Goal: Transaction & Acquisition: Book appointment/travel/reservation

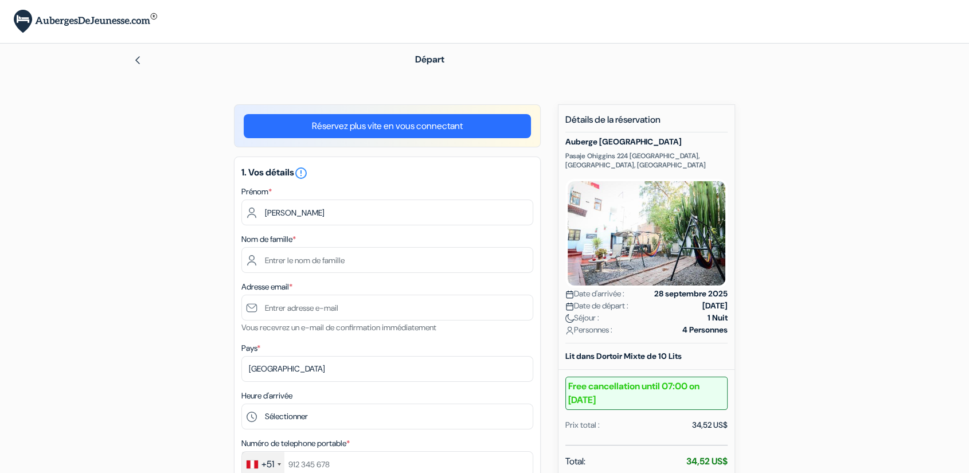
type input "Pierre"
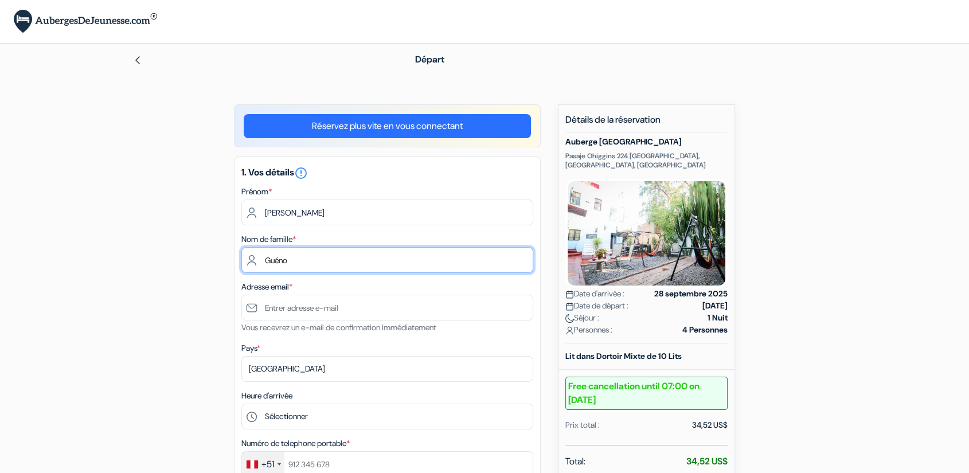
type input "Guéno"
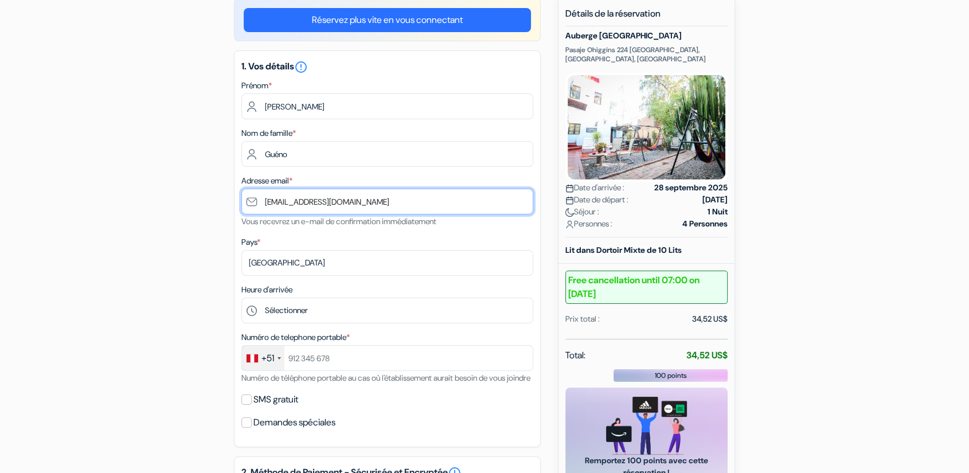
scroll to position [117, 0]
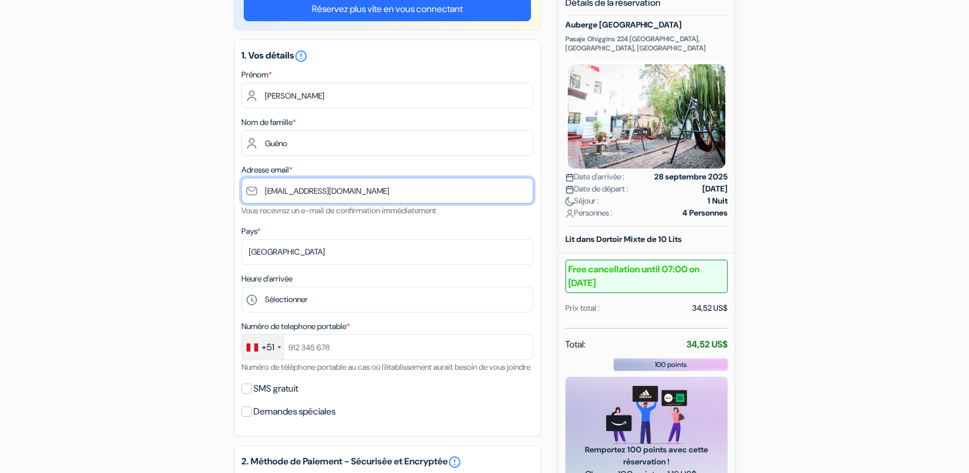
type input "[EMAIL_ADDRESS][DOMAIN_NAME]"
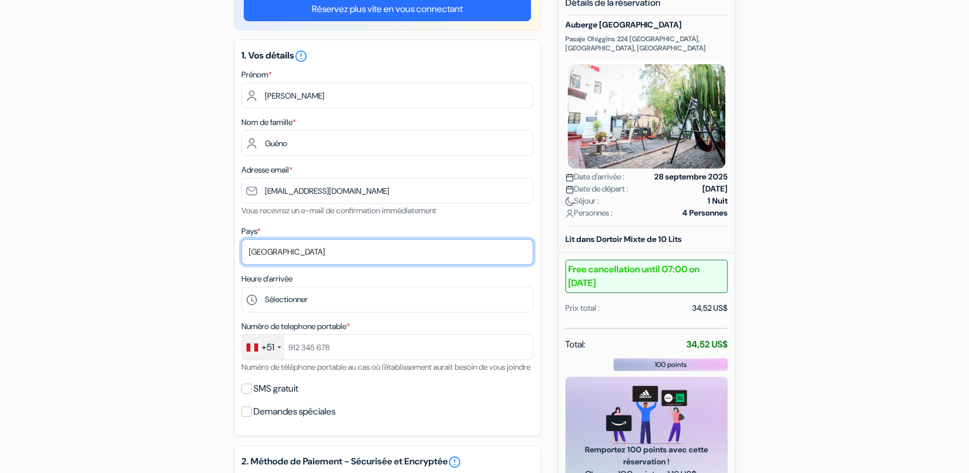
click at [277, 259] on select "Selectionner le pays Abkhazie Afghanistan Afrique du Sud Albanie Algérie Allema…" at bounding box center [387, 252] width 292 height 26
select select "fr"
click at [241, 239] on select "Selectionner le pays Abkhazie Afghanistan Afrique du Sud Albanie Algérie Allema…" at bounding box center [387, 252] width 292 height 26
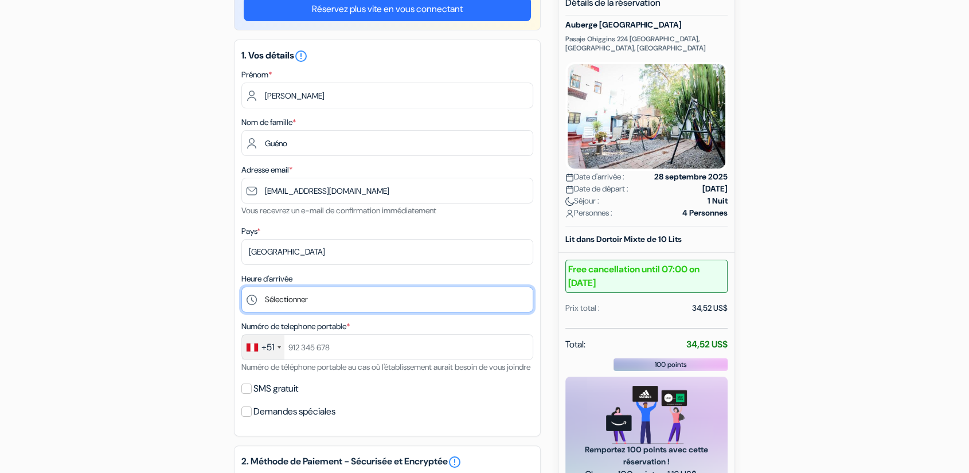
click at [287, 300] on select "Sélectionner 13:00 14:00 15:00 16:00 17:00 18:00 19:00 20:00 21:00" at bounding box center [387, 300] width 292 height 26
select select "18"
click at [241, 287] on select "Sélectionner 13:00 14:00 15:00 16:00 17:00 18:00 19:00 20:00 21:00" at bounding box center [387, 300] width 292 height 26
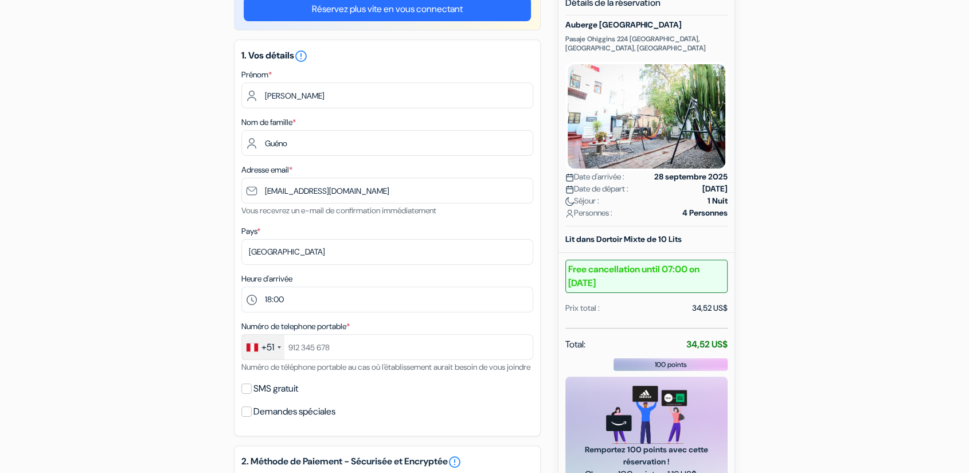
click at [261, 343] on div "+51" at bounding box center [267, 347] width 13 height 14
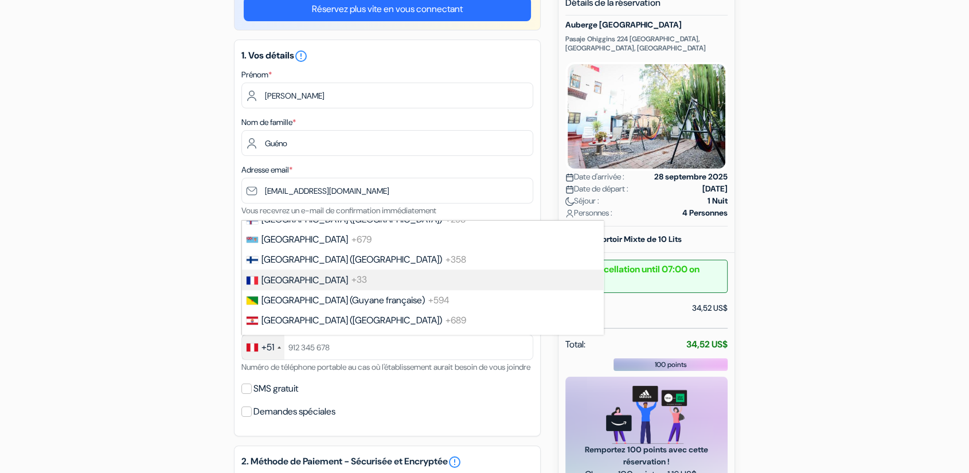
scroll to position [1544, 0]
click at [351, 273] on span "+33" at bounding box center [358, 279] width 15 height 12
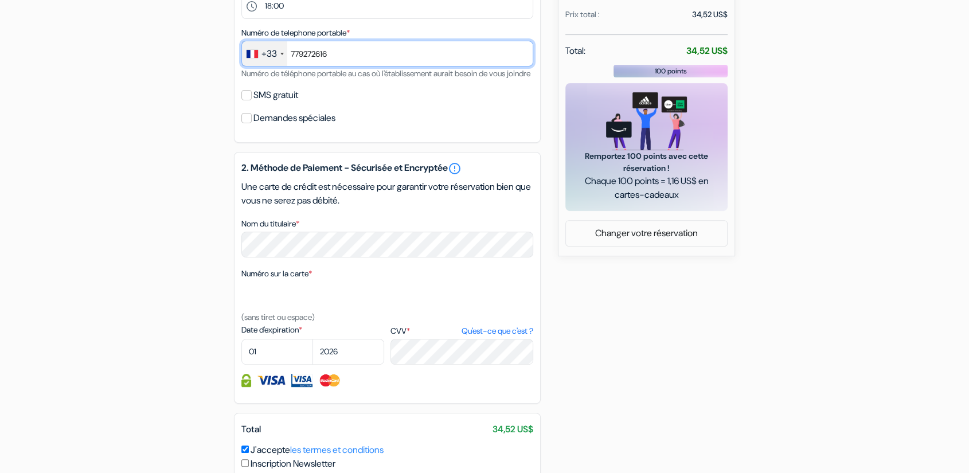
scroll to position [417, 0]
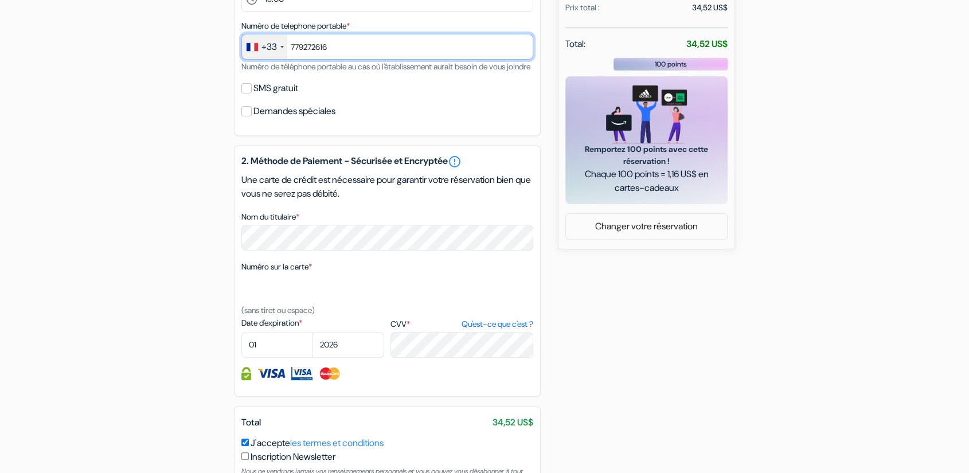
type input "779272616"
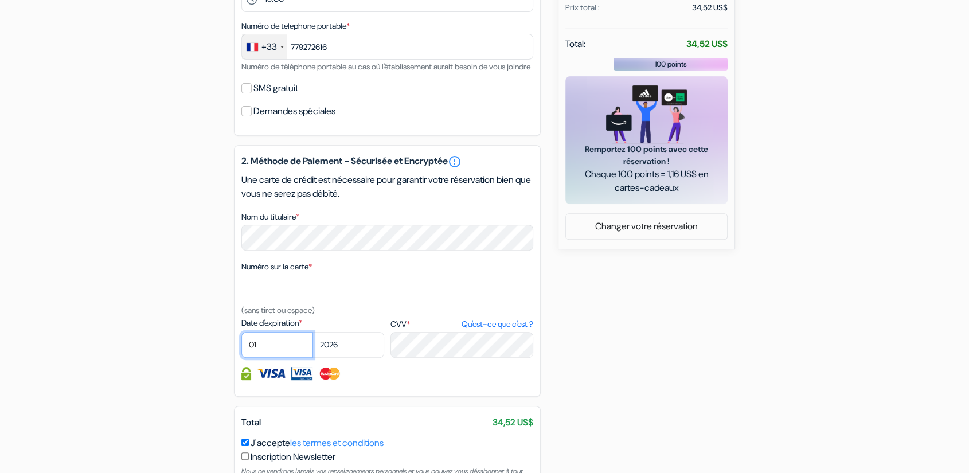
click at [277, 358] on select "01 02 03 04 05 06 07 08 09 10 11 12" at bounding box center [277, 345] width 72 height 26
select select "04"
click at [241, 344] on select "01 02 03 04 05 06 07 08 09 10 11 12" at bounding box center [277, 345] width 72 height 26
click at [343, 358] on select "2025 2026 2027 2028 2029 2030 2031 2032 2033 2034 2035 2036 2037 2038 2039 2040…" at bounding box center [348, 345] width 72 height 26
select select "2030"
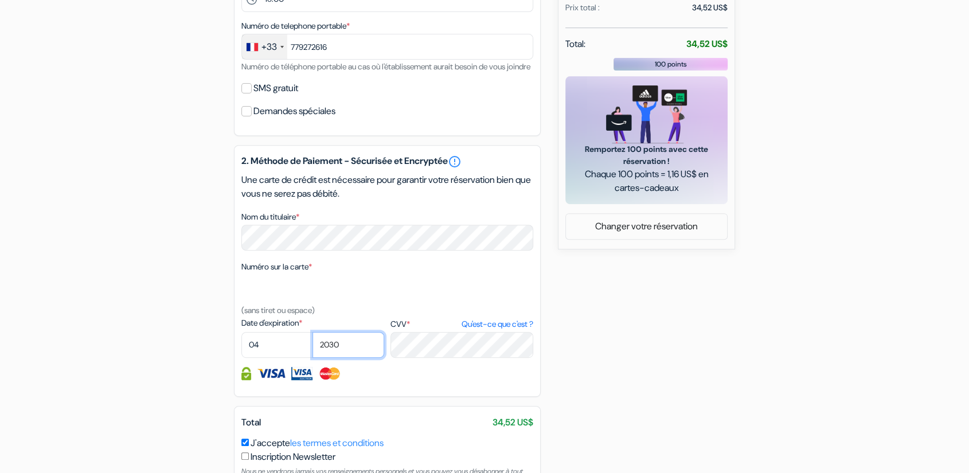
click at [312, 344] on select "2025 2026 2027 2028 2029 2030 2031 2032 2033 2034 2035 2036 2037 2038 2039 2040…" at bounding box center [348, 345] width 72 height 26
click at [421, 370] on div "2. Méthode de Paiement - Sécurisée et Encryptée error_outline Une carte de créd…" at bounding box center [387, 271] width 307 height 252
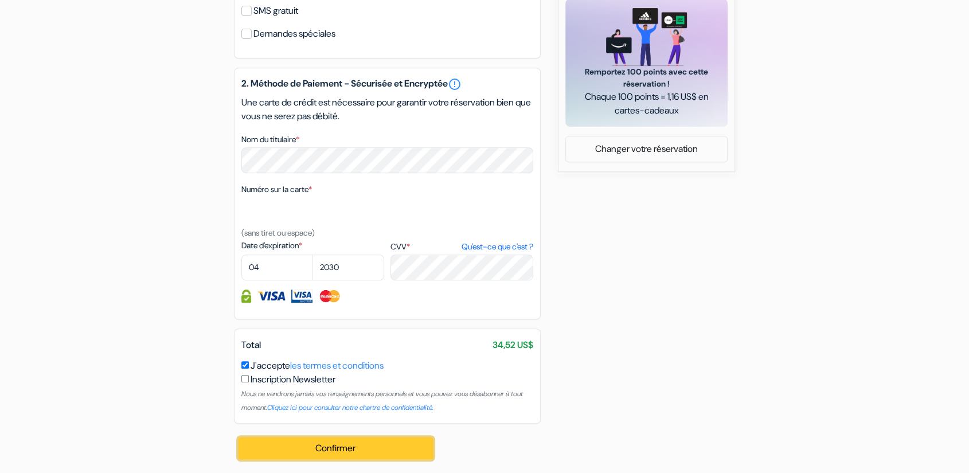
click at [331, 449] on button "Confirmer Loading..." at bounding box center [335, 448] width 194 height 22
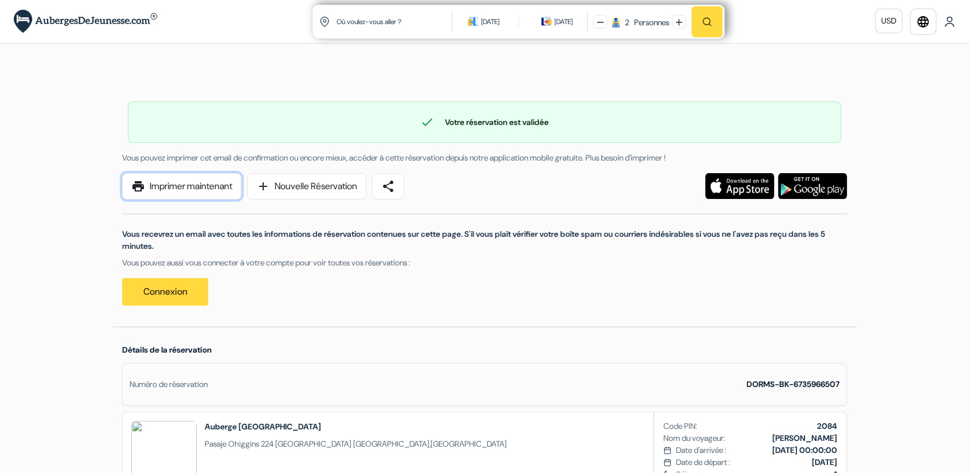
drag, startPoint x: 173, startPoint y: 182, endPoint x: 767, endPoint y: 383, distance: 627.5
click at [173, 182] on link "print Imprimer maintenant" at bounding box center [181, 186] width 119 height 26
drag, startPoint x: 156, startPoint y: 187, endPoint x: 715, endPoint y: 375, distance: 589.4
click at [156, 187] on link "print Imprimer maintenant" at bounding box center [181, 186] width 119 height 26
click at [99, 21] on img at bounding box center [85, 21] width 143 height 23
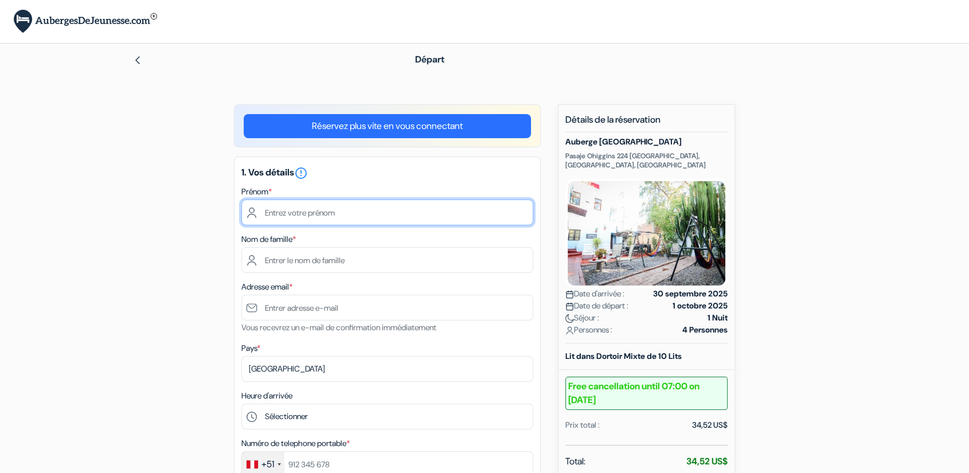
click at [398, 216] on input "text" at bounding box center [387, 212] width 292 height 26
type input "[PERSON_NAME]"
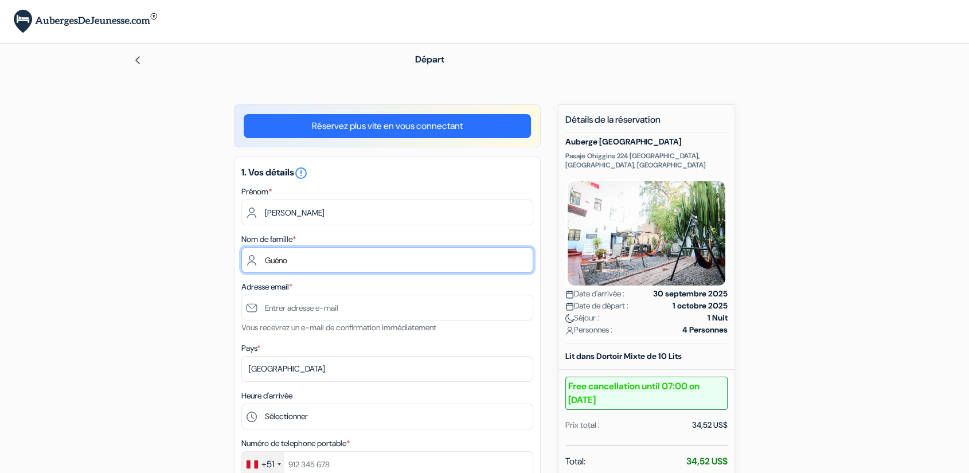
type input "Guéno"
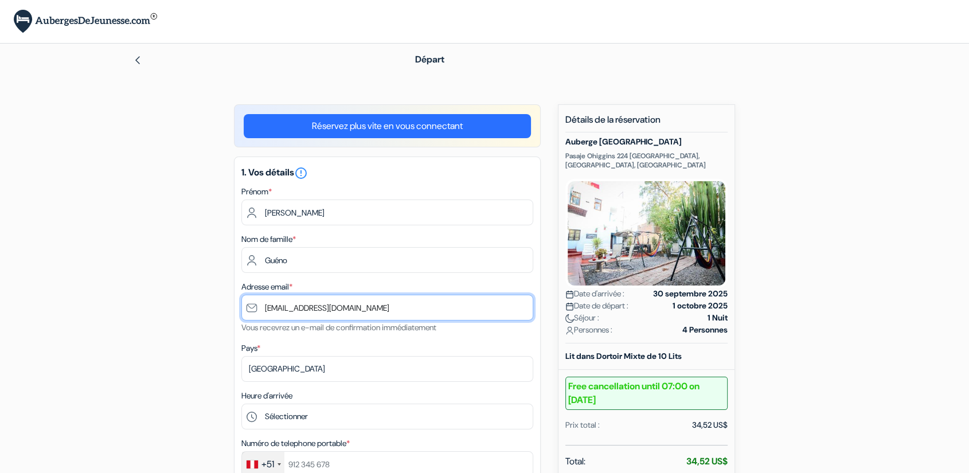
type input "[EMAIL_ADDRESS][DOMAIN_NAME]"
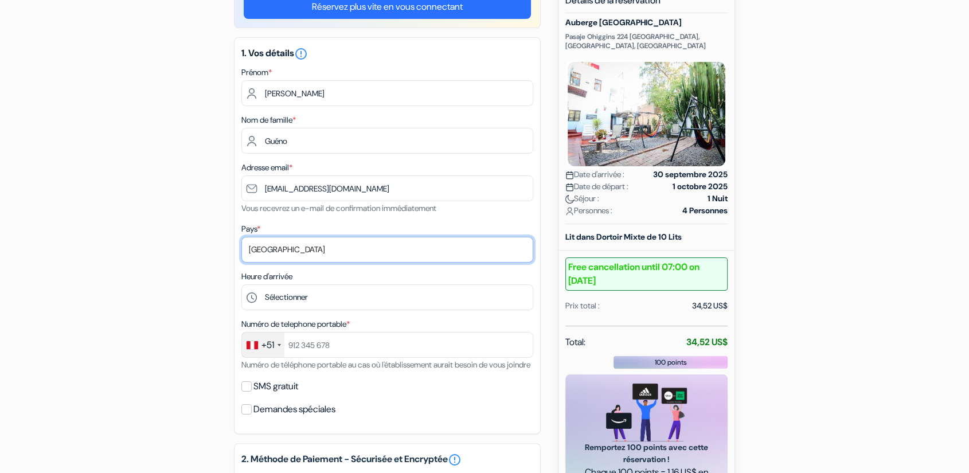
scroll to position [129, 0]
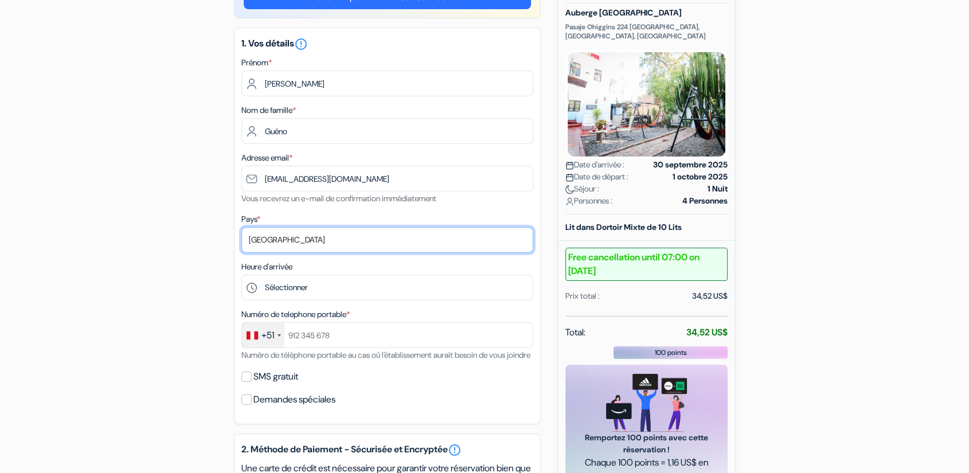
click at [329, 241] on select "Selectionner le pays Abkhazie [GEOGRAPHIC_DATA] [GEOGRAPHIC_DATA] [GEOGRAPHIC_D…" at bounding box center [387, 240] width 292 height 26
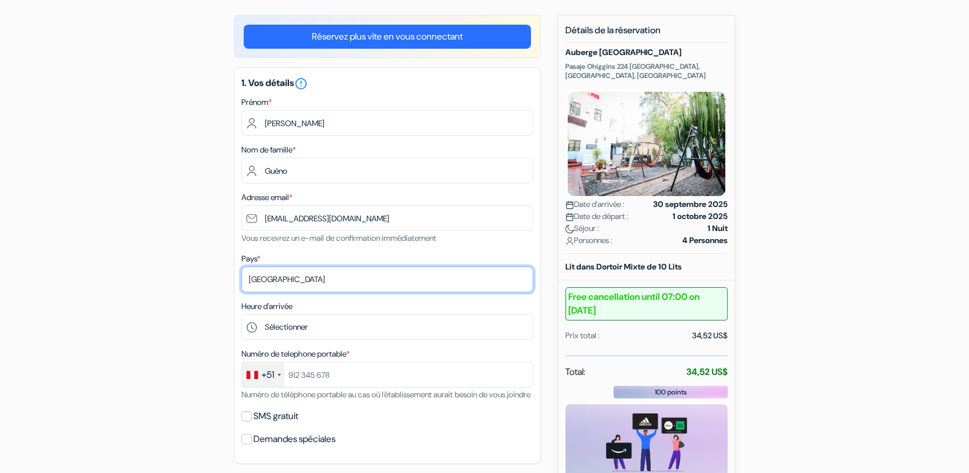
scroll to position [88, 0]
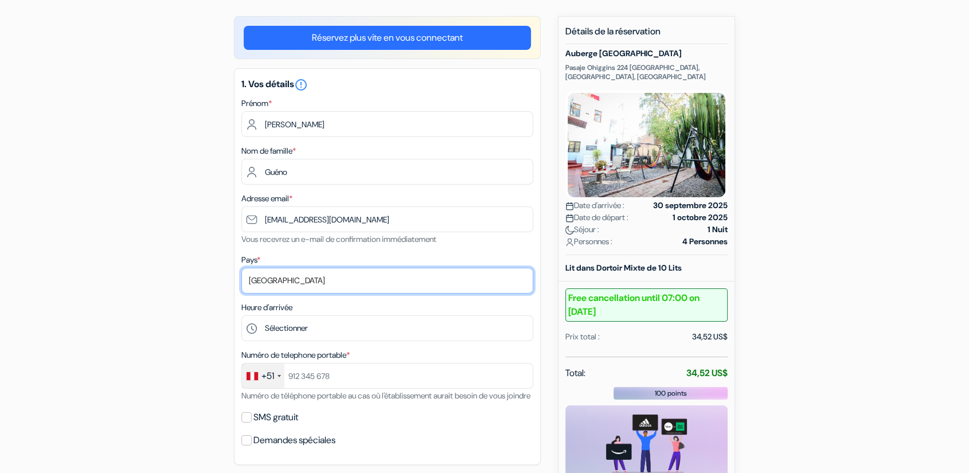
click at [289, 278] on select "Selectionner le pays Abkhazie [GEOGRAPHIC_DATA] [GEOGRAPHIC_DATA] [GEOGRAPHIC_D…" at bounding box center [387, 281] width 292 height 26
select select "fr"
click at [241, 268] on select "Selectionner le pays Abkhazie [GEOGRAPHIC_DATA] [GEOGRAPHIC_DATA] [GEOGRAPHIC_D…" at bounding box center [387, 281] width 292 height 26
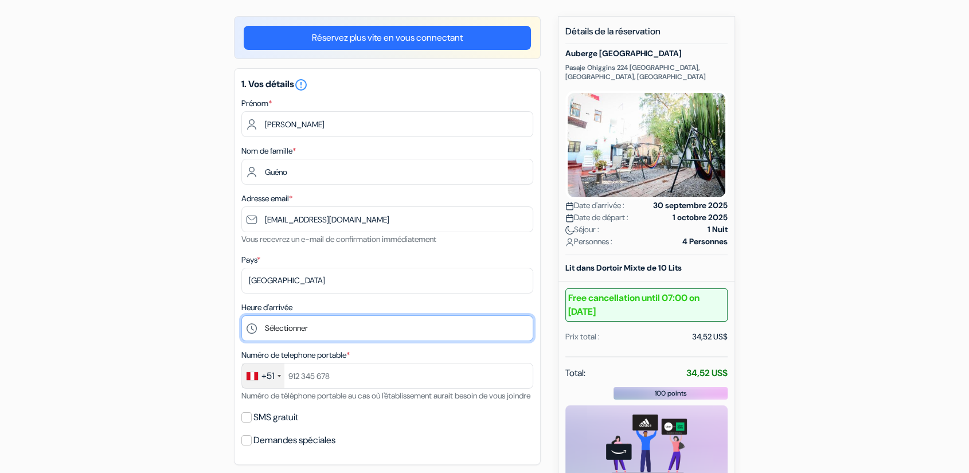
click at [316, 331] on select "Sélectionner 13:00 14:00 15:00 16:00 17:00 18:00 19:00 20:00 21:00" at bounding box center [387, 328] width 292 height 26
click at [303, 332] on select "Sélectionner 13:00 14:00 15:00 16:00 17:00 18:00 19:00 20:00 21:00" at bounding box center [387, 328] width 292 height 26
select select "19"
click at [241, 315] on select "Sélectionner 13:00 14:00 15:00 16:00 17:00 18:00 19:00 20:00 21:00" at bounding box center [387, 328] width 292 height 26
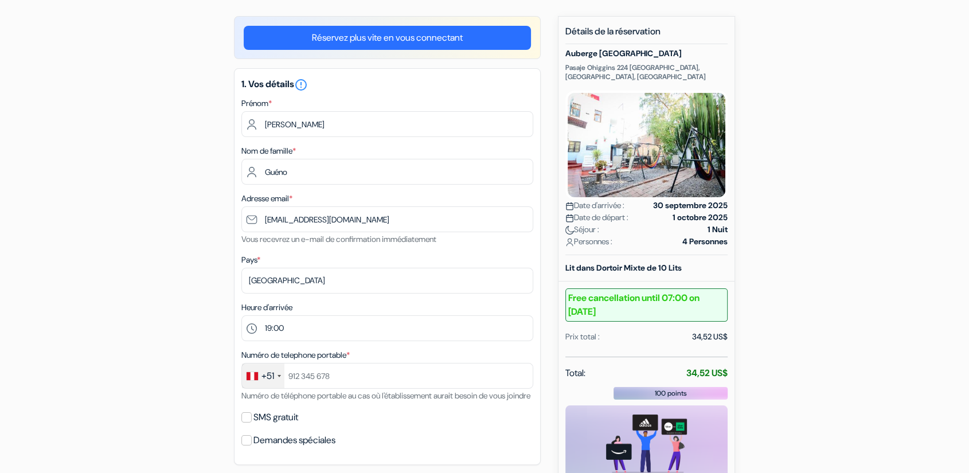
click at [276, 373] on div "+51" at bounding box center [263, 375] width 42 height 25
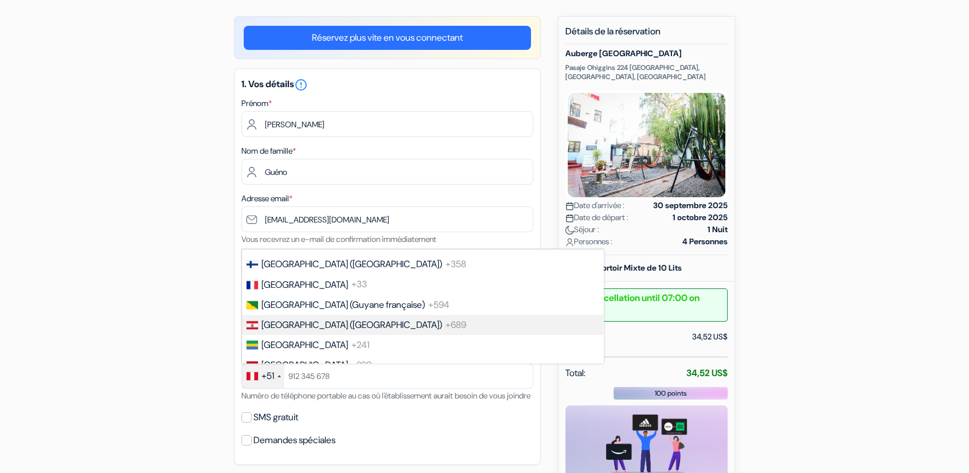
scroll to position [1562, 0]
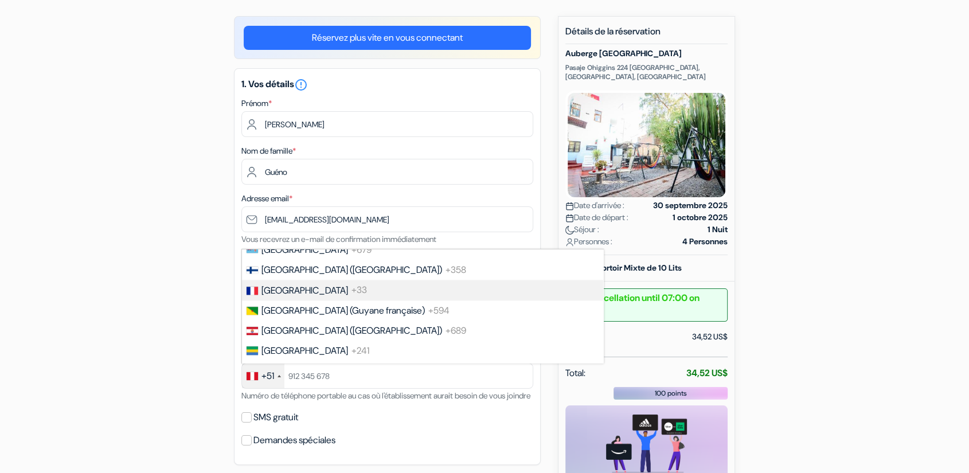
click at [336, 284] on li "France +33" at bounding box center [422, 290] width 362 height 20
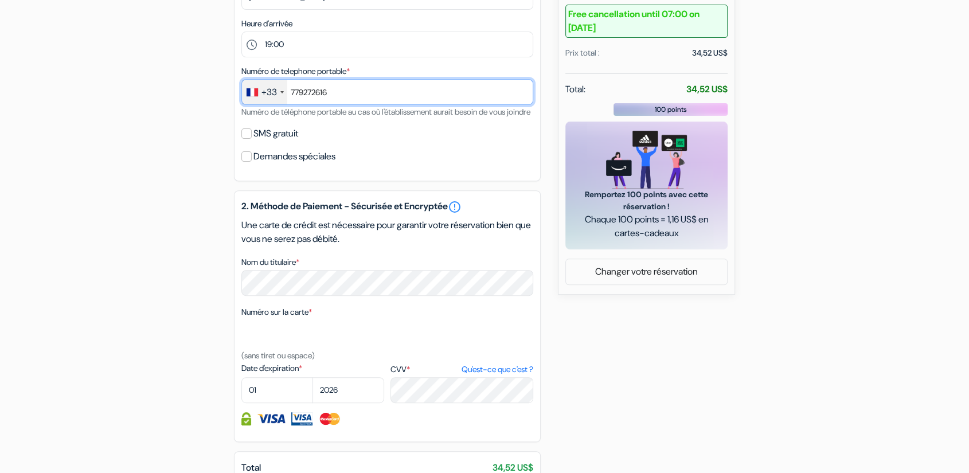
scroll to position [374, 0]
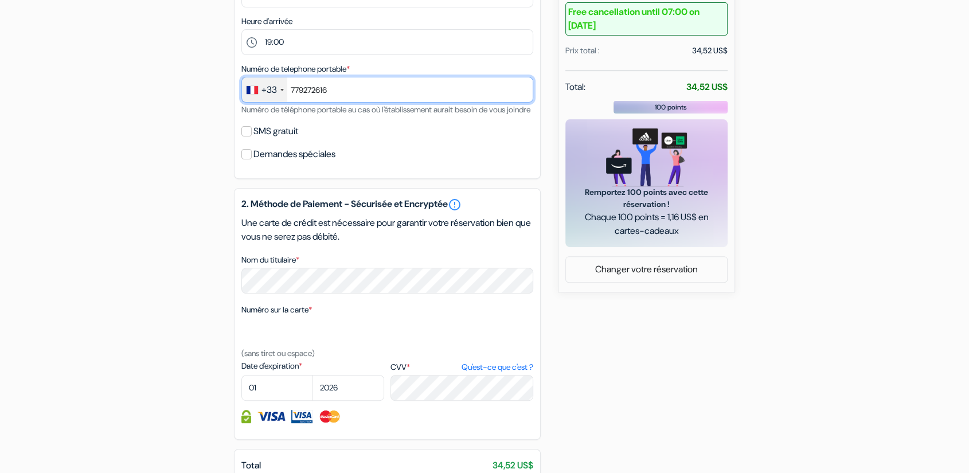
type input "779272616"
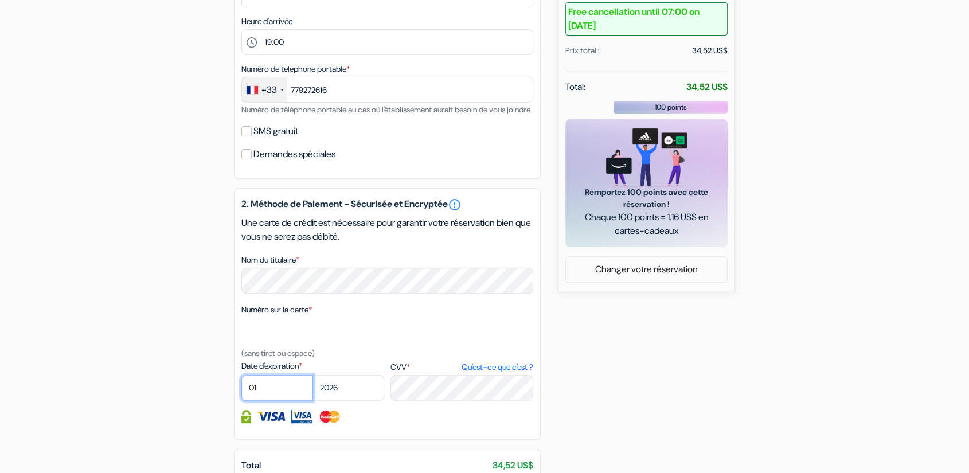
click at [275, 401] on select "01 02 03 04 05 06 07 08 09 10 11 12" at bounding box center [277, 388] width 72 height 26
select select "04"
click at [241, 387] on select "01 02 03 04 05 06 07 08 09 10 11 12" at bounding box center [277, 388] width 72 height 26
click at [356, 401] on select "2025 2026 2027 2028 2029 2030 2031 2032 2033 2034 2035 2036 2037 2038 2039 2040…" at bounding box center [348, 388] width 72 height 26
select select "2030"
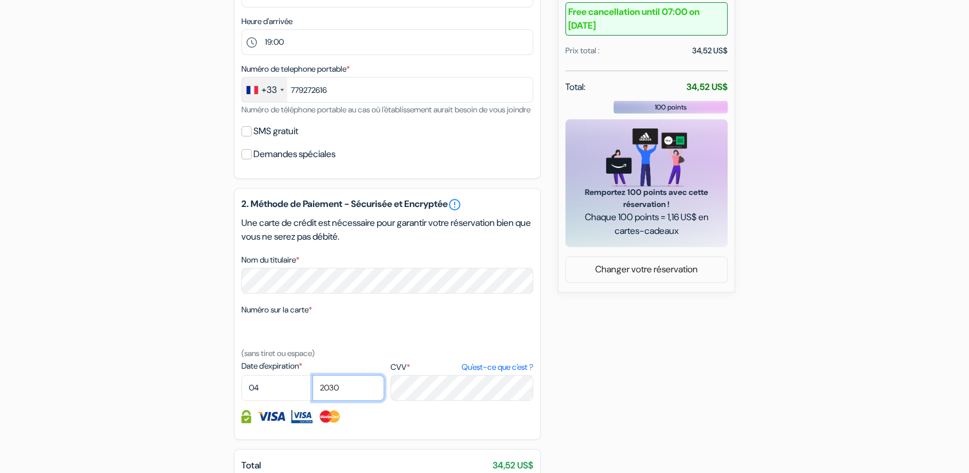
click at [312, 387] on select "2025 2026 2027 2028 2029 2030 2031 2032 2033 2034 2035 2036 2037 2038 2039 2040…" at bounding box center [348, 388] width 72 height 26
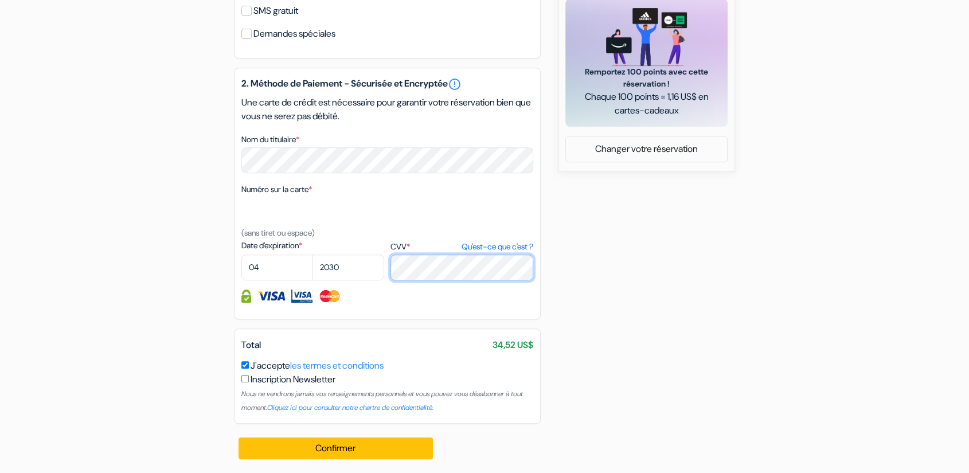
scroll to position [506, 0]
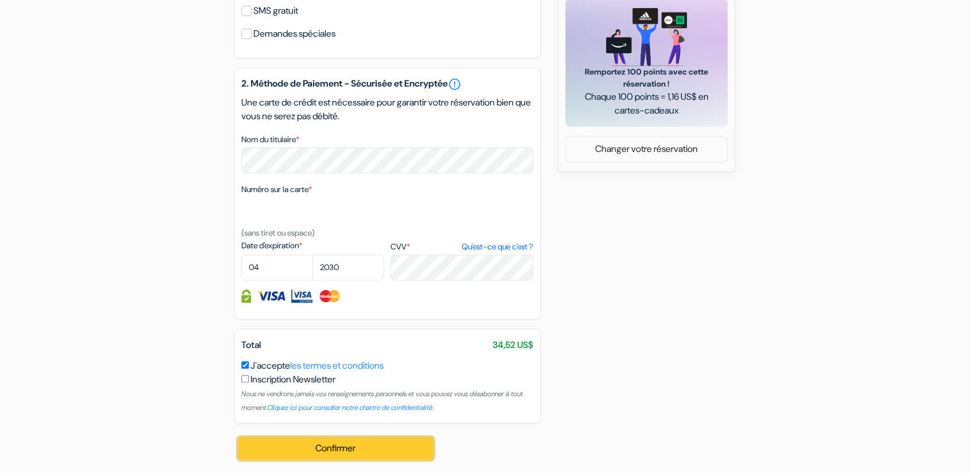
click at [340, 441] on button "Confirmer Loading..." at bounding box center [335, 448] width 194 height 22
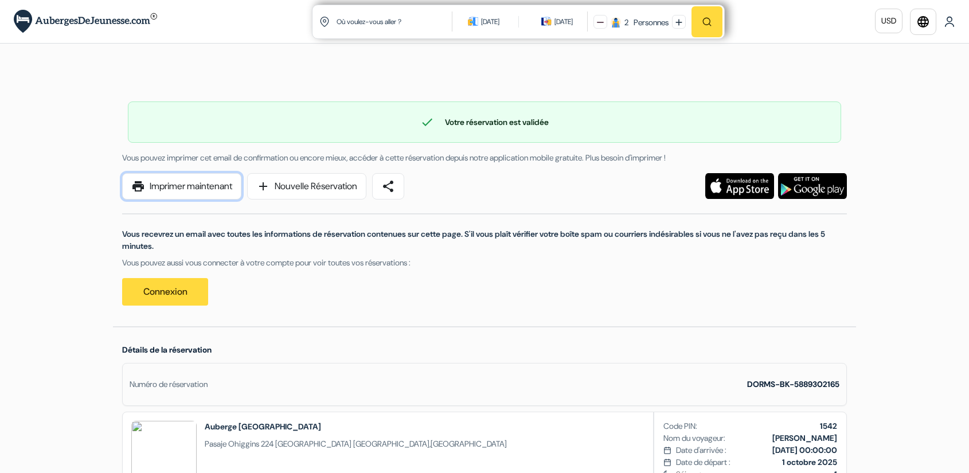
click at [166, 183] on link "print Imprimer maintenant" at bounding box center [181, 186] width 119 height 26
